Goal: Book appointment/travel/reservation

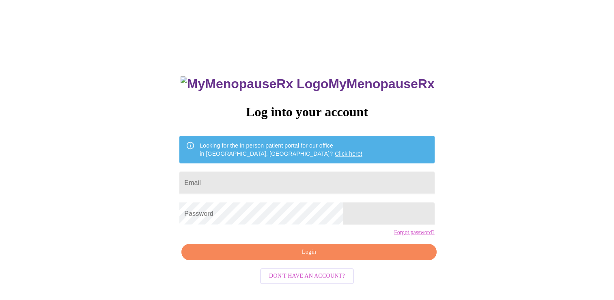
scroll to position [8, 0]
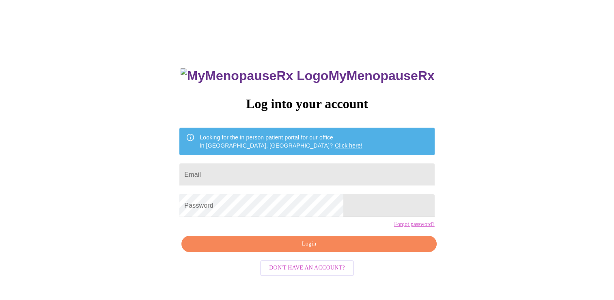
click at [294, 172] on input "Email" at bounding box center [306, 174] width 255 height 23
type input "MRasmason@gmail.com"
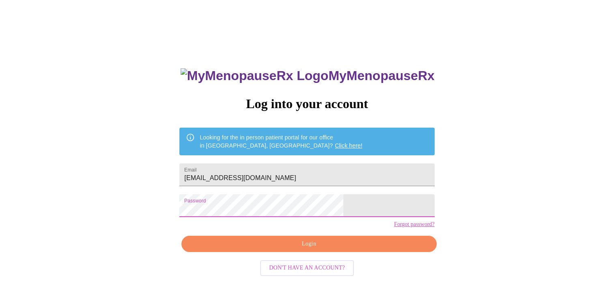
click at [288, 249] on span "Login" at bounding box center [309, 244] width 236 height 10
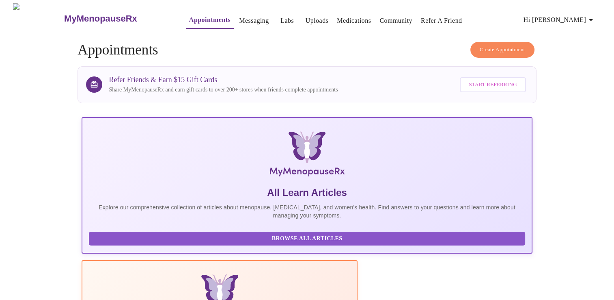
click at [239, 17] on link "Messaging" at bounding box center [254, 20] width 30 height 11
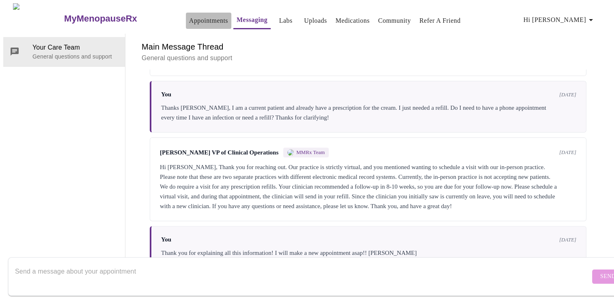
click at [200, 19] on link "Appointments" at bounding box center [208, 20] width 39 height 11
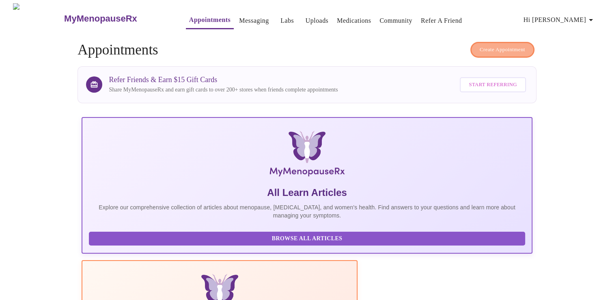
click at [499, 45] on span "Create Appointment" at bounding box center [502, 49] width 45 height 9
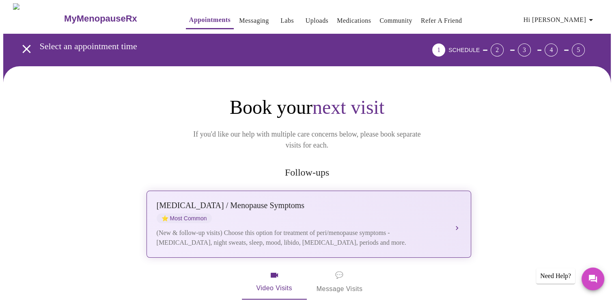
click at [443, 201] on div "Perimenopause / Menopause Symptoms ⭐ Most Common" at bounding box center [301, 212] width 288 height 22
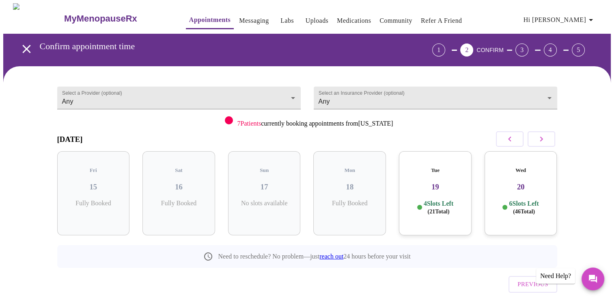
scroll to position [15, 0]
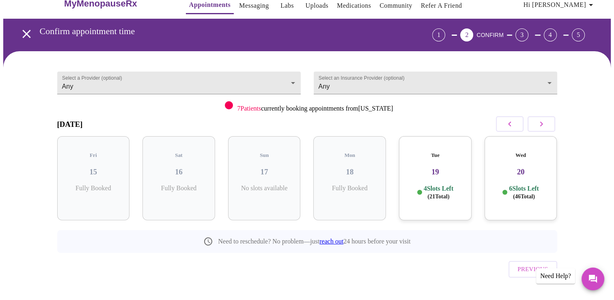
click at [450, 167] on h3 "19" at bounding box center [436, 171] width 60 height 9
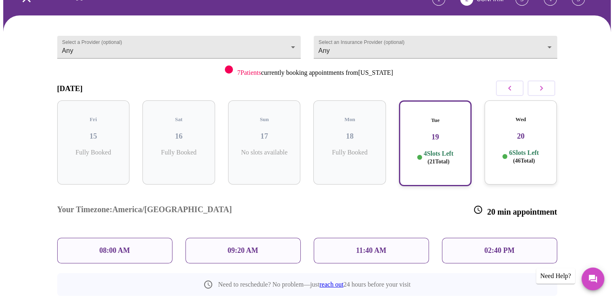
scroll to position [52, 0]
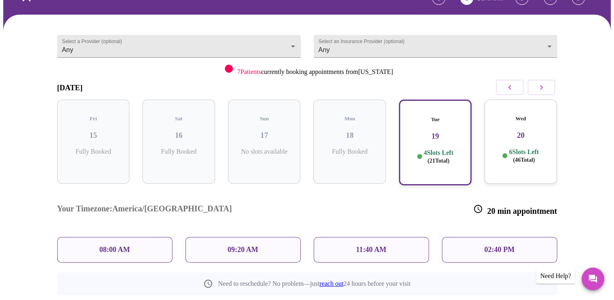
click at [253, 237] on div "09:20 AM" at bounding box center [243, 250] width 115 height 26
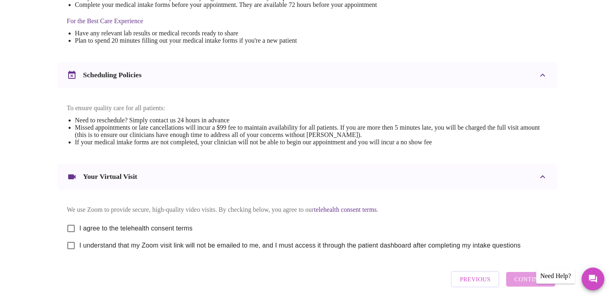
scroll to position [288, 0]
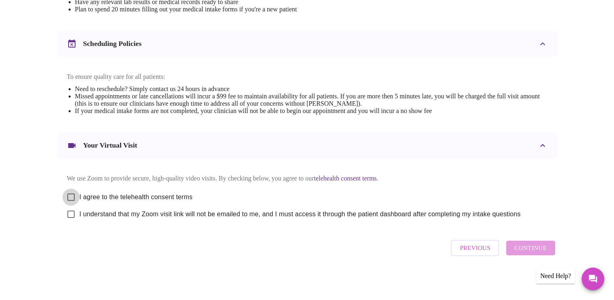
click at [67, 196] on input "I agree to the telehealth consent terms" at bounding box center [71, 196] width 17 height 17
checkbox input "true"
click at [70, 216] on input "I understand that my Zoom visit link will not be emailed to me, and I must acce…" at bounding box center [71, 213] width 17 height 17
checkbox input "true"
click at [518, 250] on span "Continue" at bounding box center [530, 247] width 32 height 11
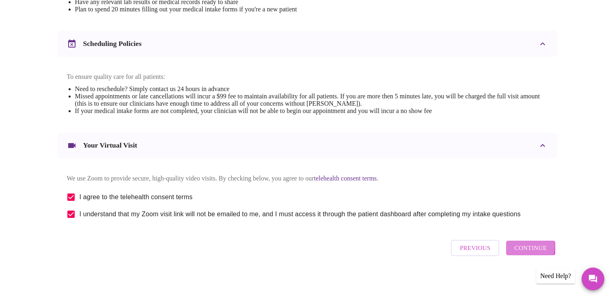
scroll to position [45, 0]
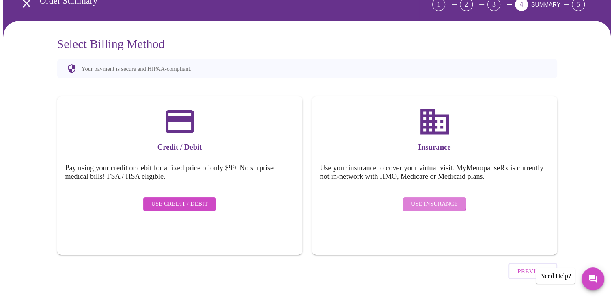
click at [425, 199] on span "Use Insurance" at bounding box center [434, 204] width 47 height 10
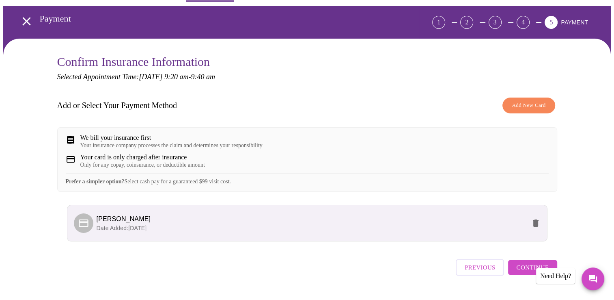
scroll to position [52, 0]
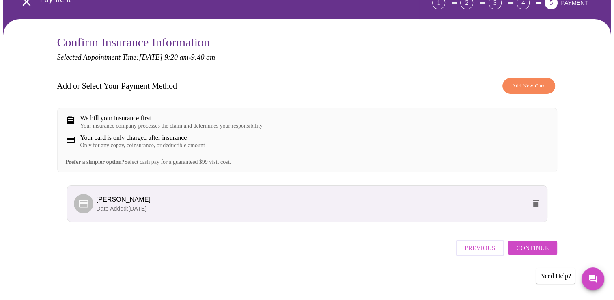
click at [534, 249] on span "Continue" at bounding box center [532, 247] width 32 height 11
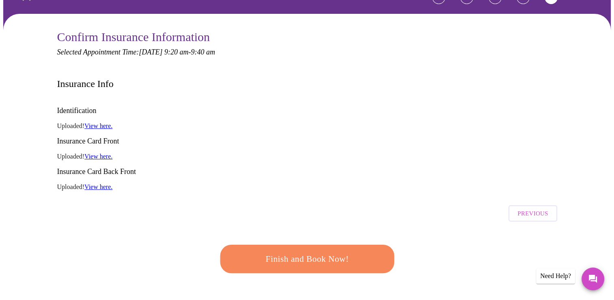
scroll to position [58, 0]
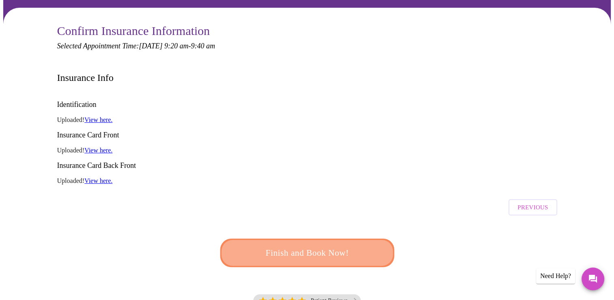
click at [317, 245] on span "Finish and Book Now!" at bounding box center [307, 252] width 150 height 15
